Goal: Find specific page/section: Find specific page/section

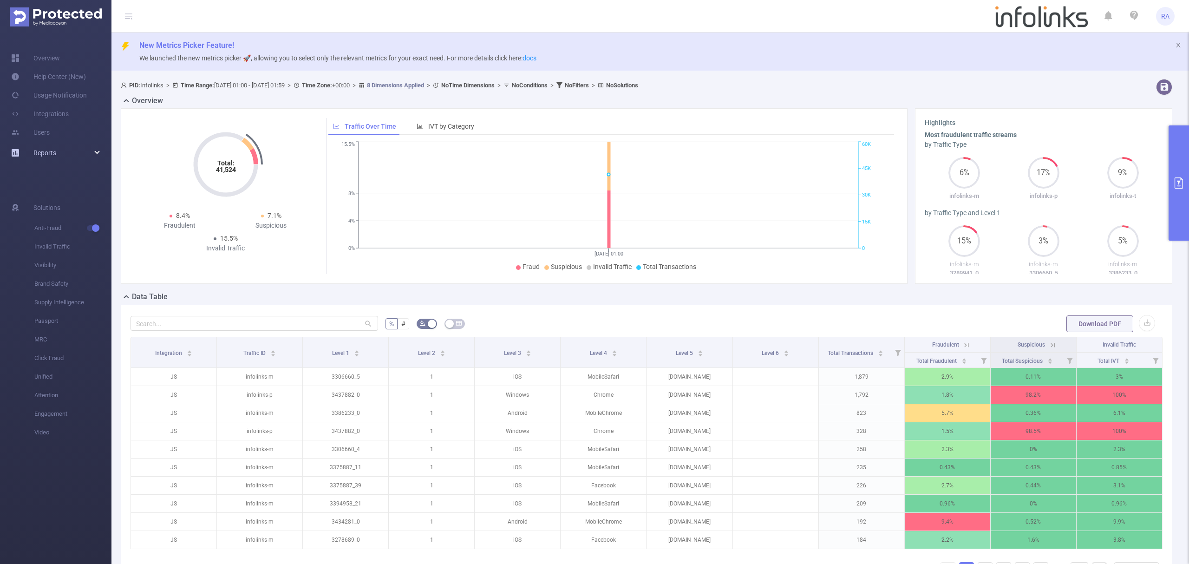
click at [34, 162] on link "Reports" at bounding box center [44, 153] width 23 height 19
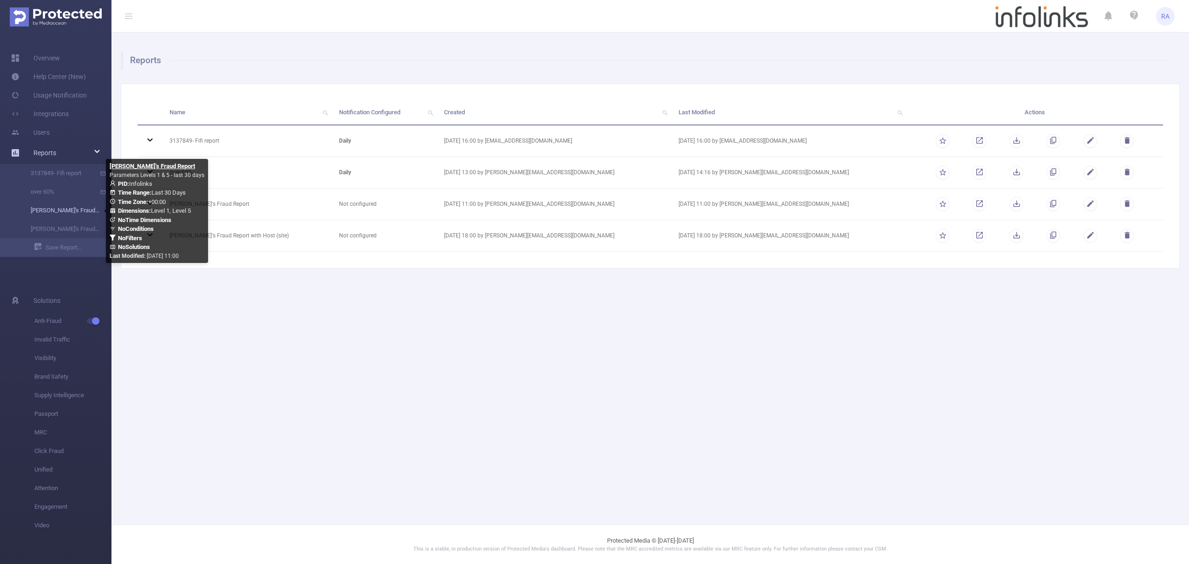
click at [67, 212] on link "[PERSON_NAME]'s Fraud Report" at bounding box center [60, 210] width 82 height 19
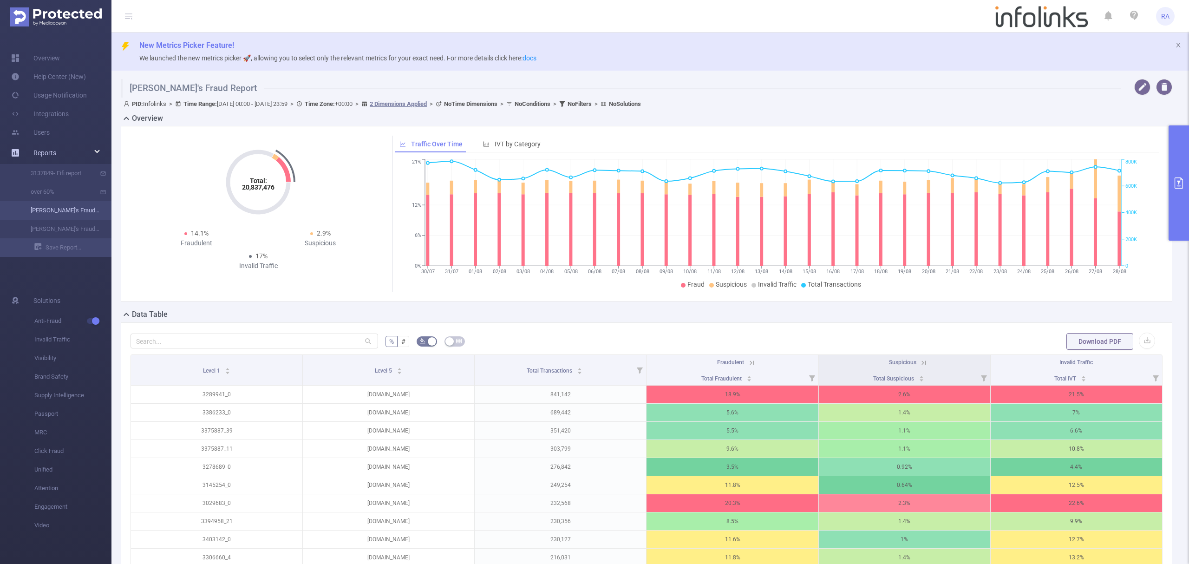
click at [40, 207] on link "[PERSON_NAME]'s Fraud Report" at bounding box center [60, 210] width 82 height 19
